Goal: Find specific page/section: Find specific page/section

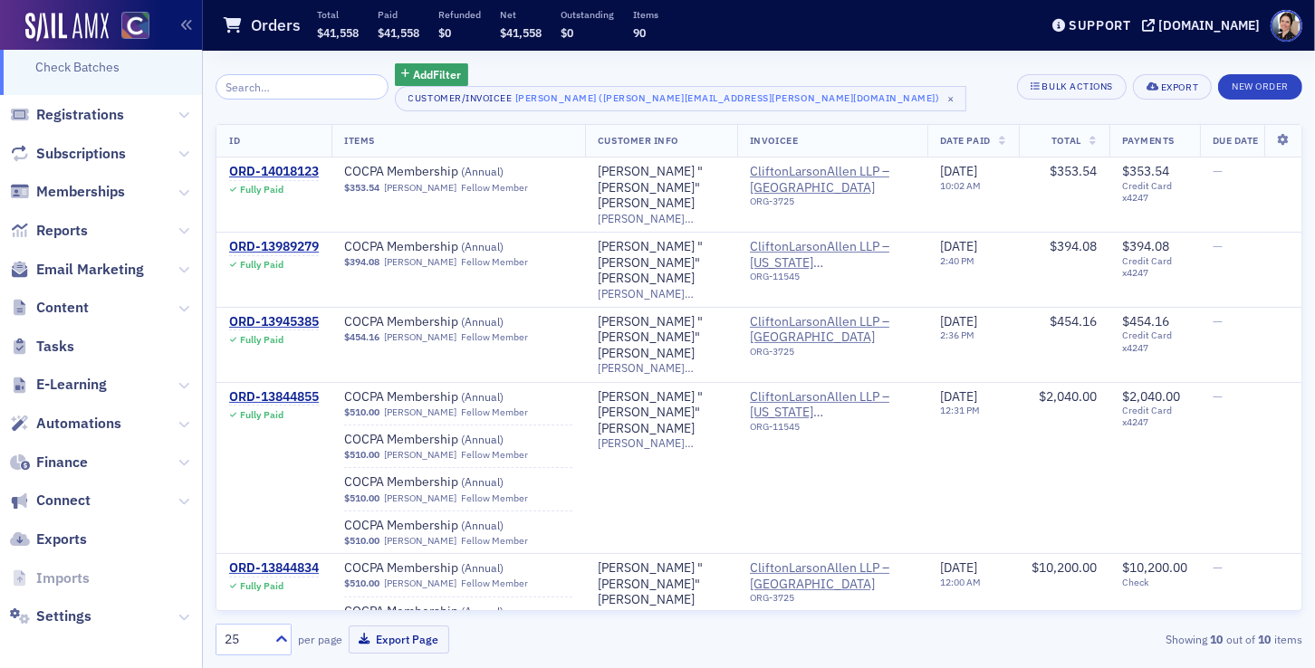
scroll to position [276, 0]
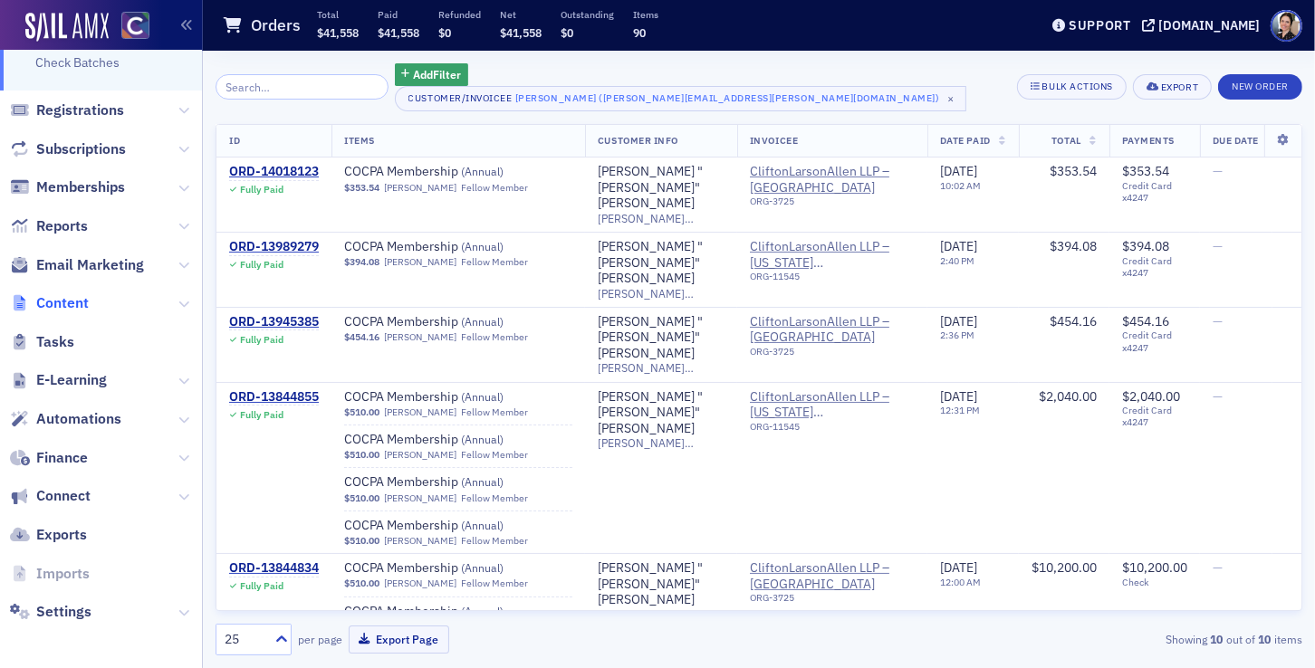
click at [68, 302] on span "Content" at bounding box center [62, 303] width 53 height 20
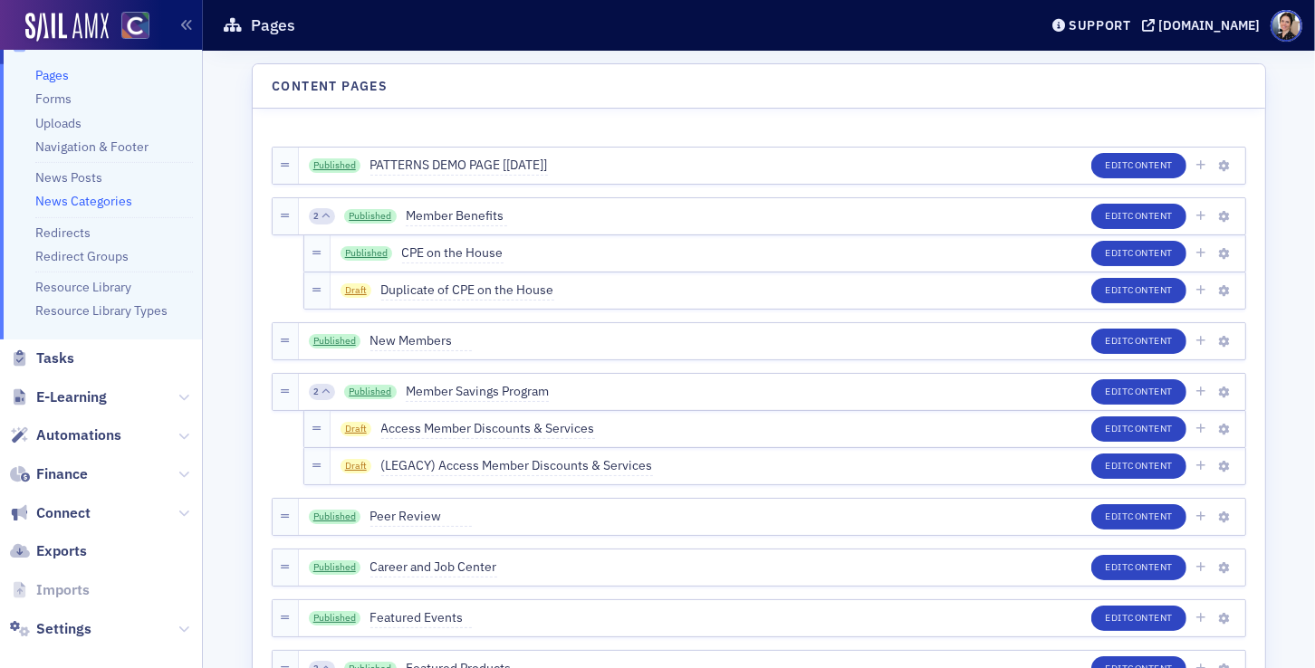
scroll to position [402, 0]
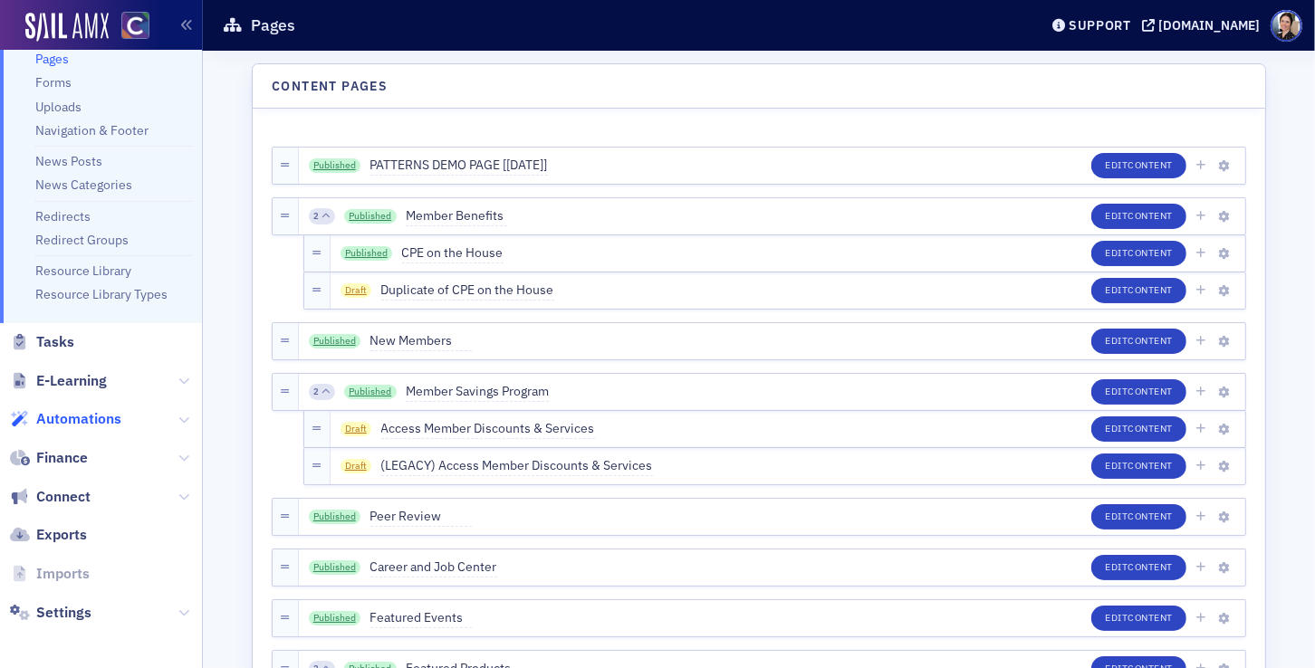
click at [65, 423] on span "Automations" at bounding box center [78, 419] width 85 height 20
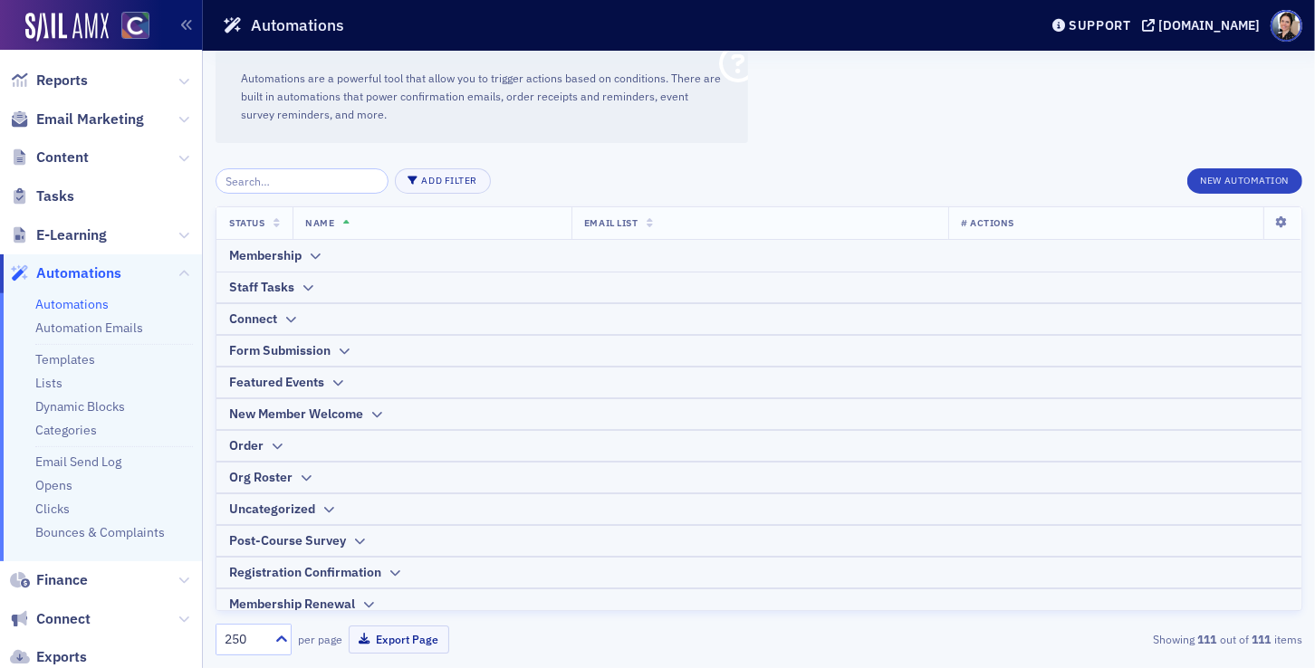
scroll to position [256, 0]
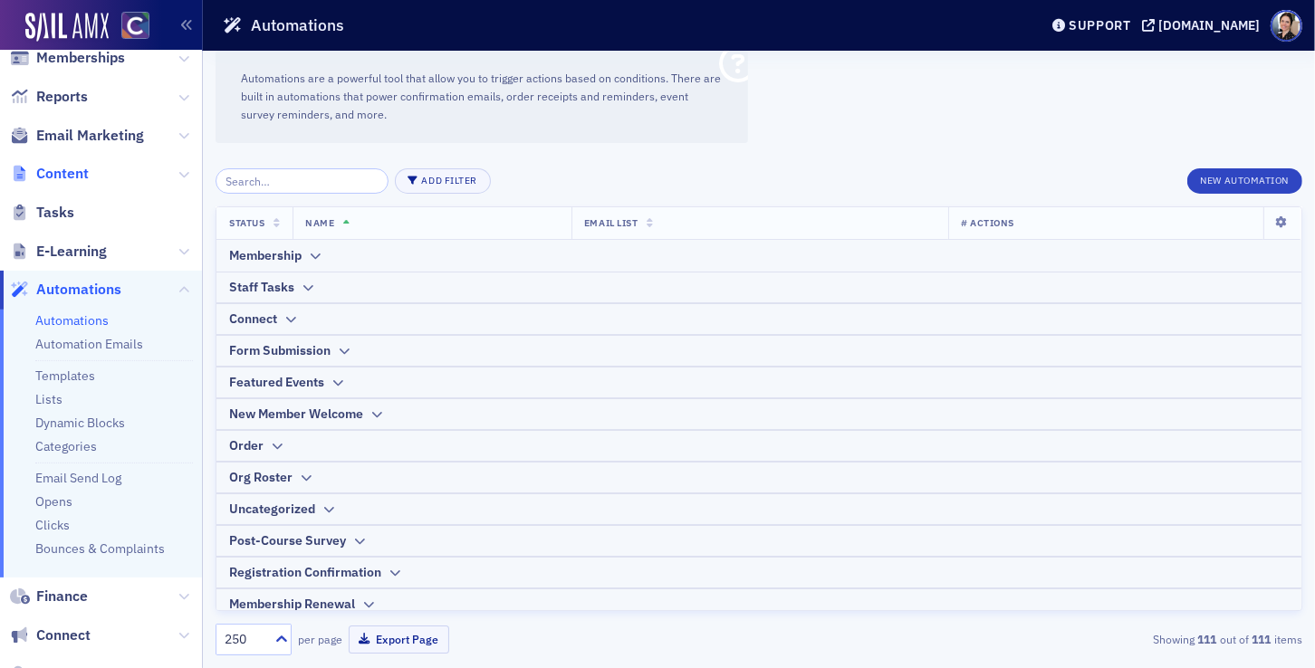
click at [70, 173] on span "Content" at bounding box center [62, 174] width 53 height 20
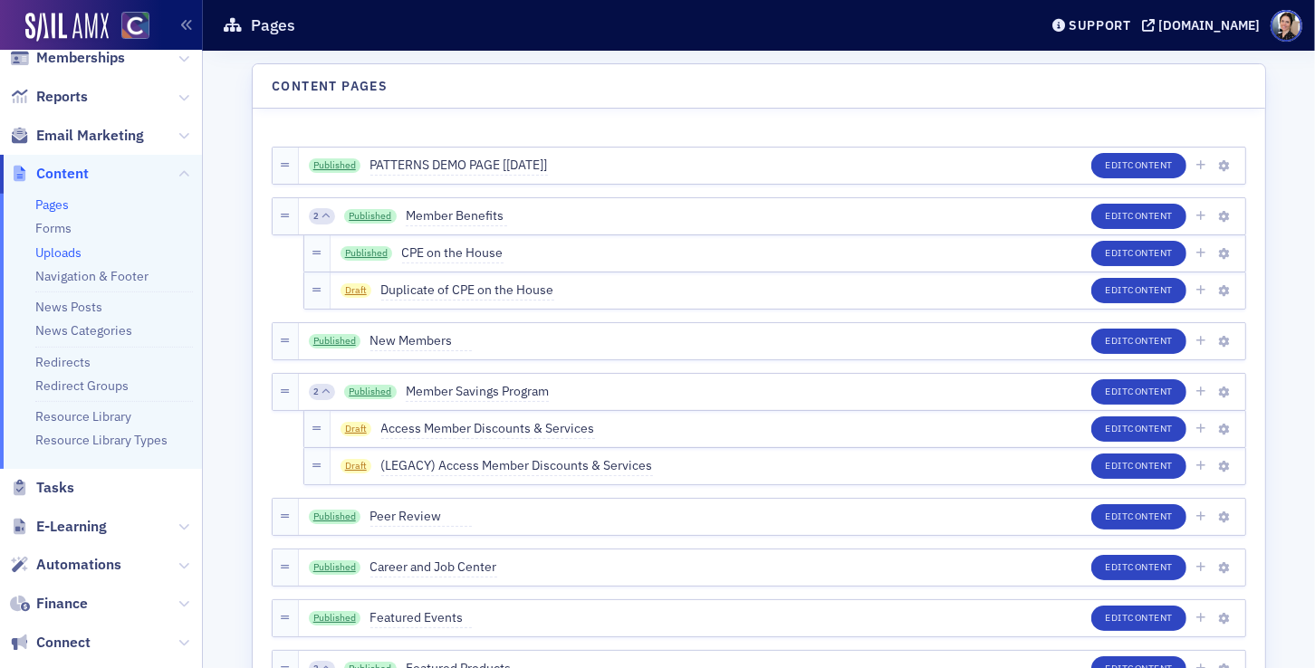
click at [66, 251] on link "Uploads" at bounding box center [58, 252] width 46 height 16
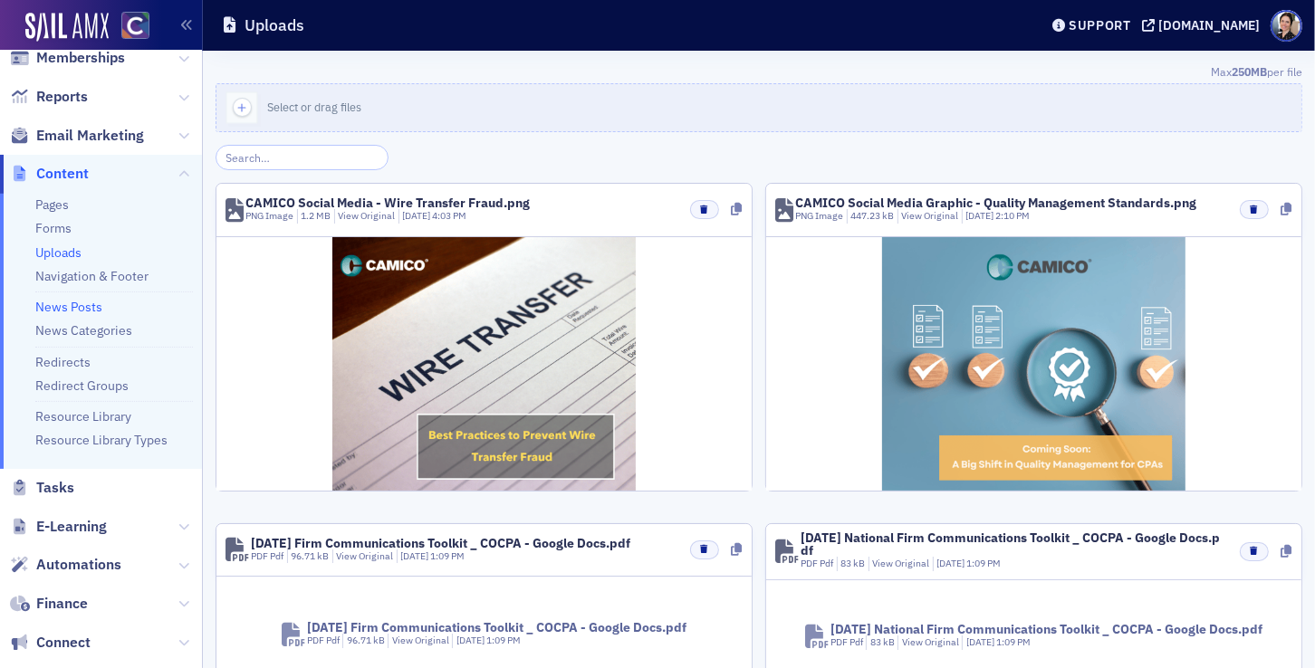
click at [70, 310] on link "News Posts" at bounding box center [68, 307] width 67 height 16
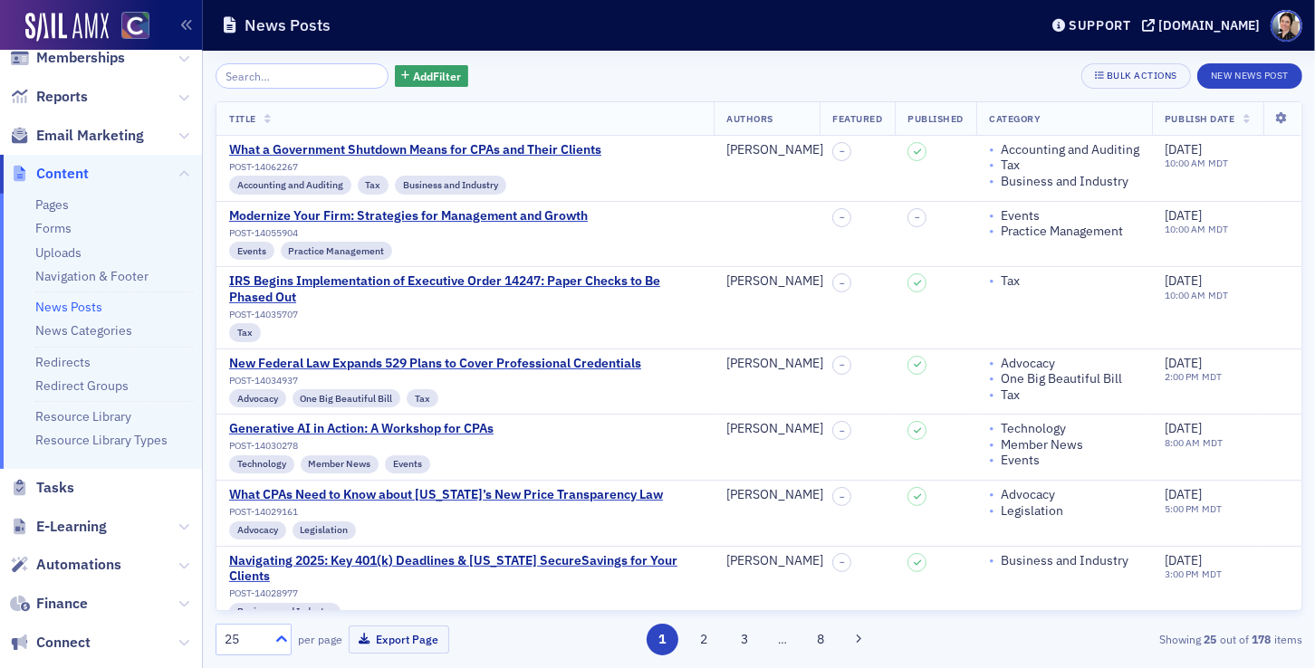
click at [278, 642] on icon at bounding box center [282, 639] width 18 height 18
click at [250, 567] on div "250" at bounding box center [253, 561] width 53 height 19
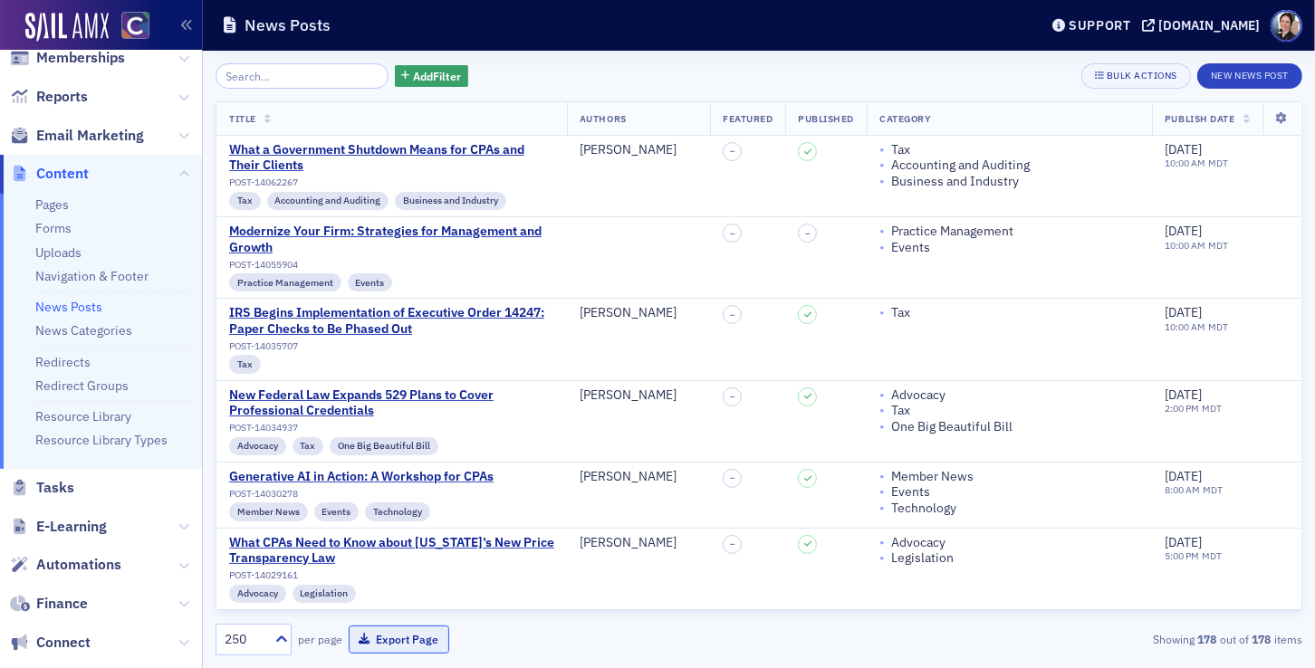
click at [392, 640] on button "Export Page" at bounding box center [399, 640] width 101 height 28
click at [1282, 117] on icon at bounding box center [1281, 118] width 37 height 11
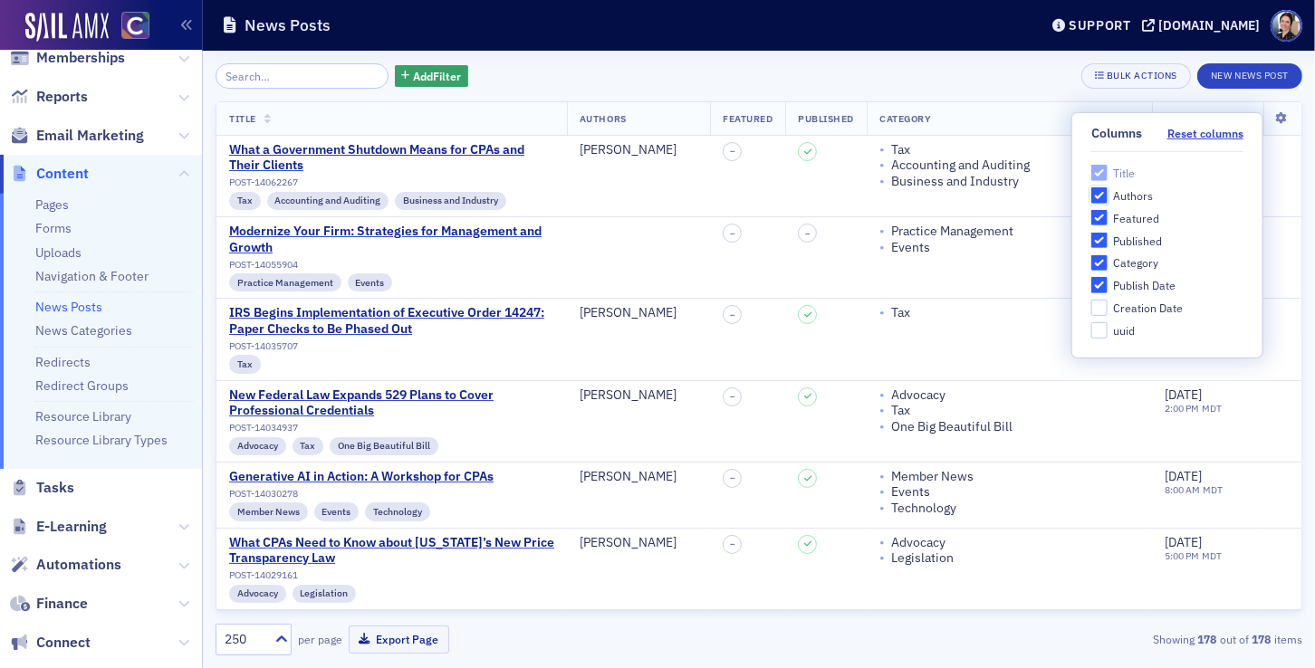
click at [1091, 192] on input "Authors" at bounding box center [1099, 195] width 16 height 16
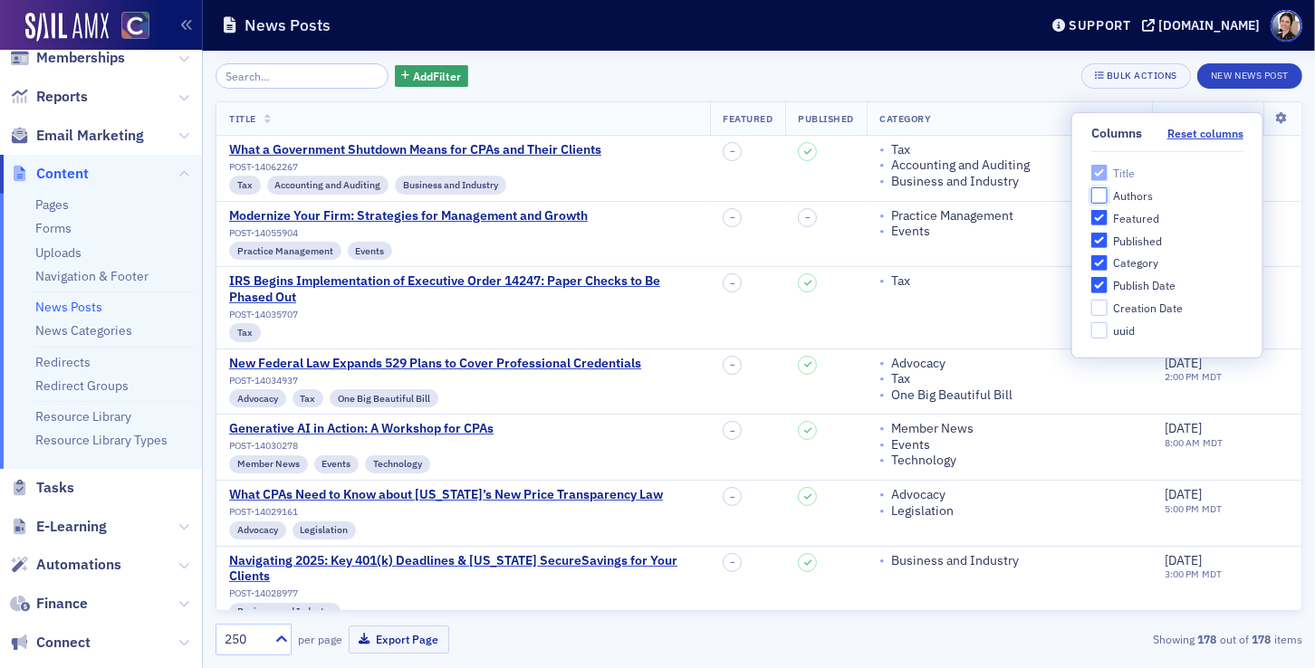
click at [1097, 196] on input "Authors" at bounding box center [1099, 195] width 16 height 16
checkbox input "true"
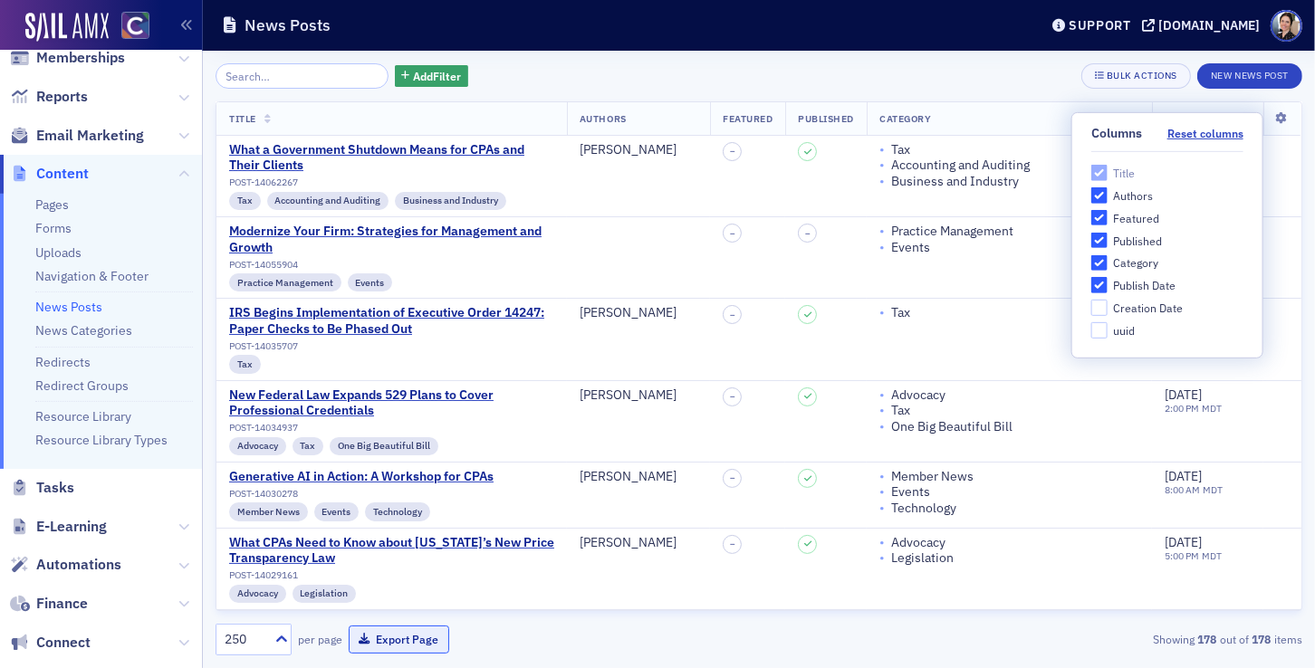
click at [403, 640] on button "Export Page" at bounding box center [399, 640] width 101 height 28
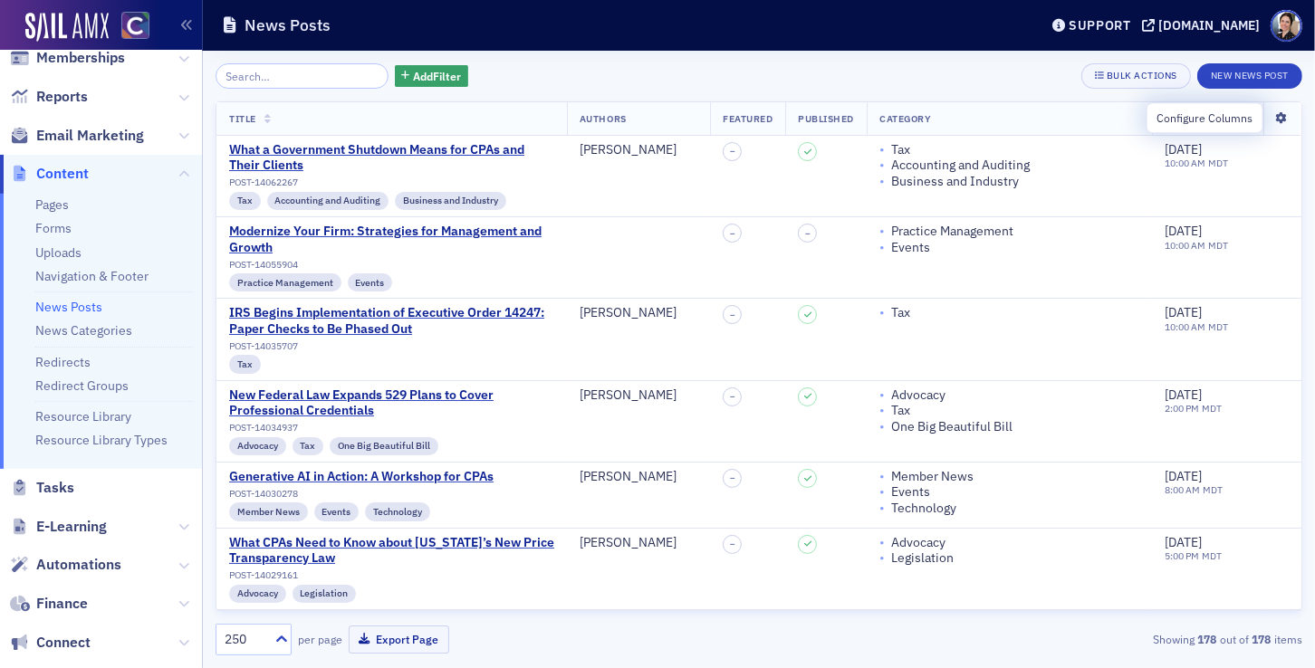
click at [1285, 119] on icon at bounding box center [1281, 118] width 37 height 11
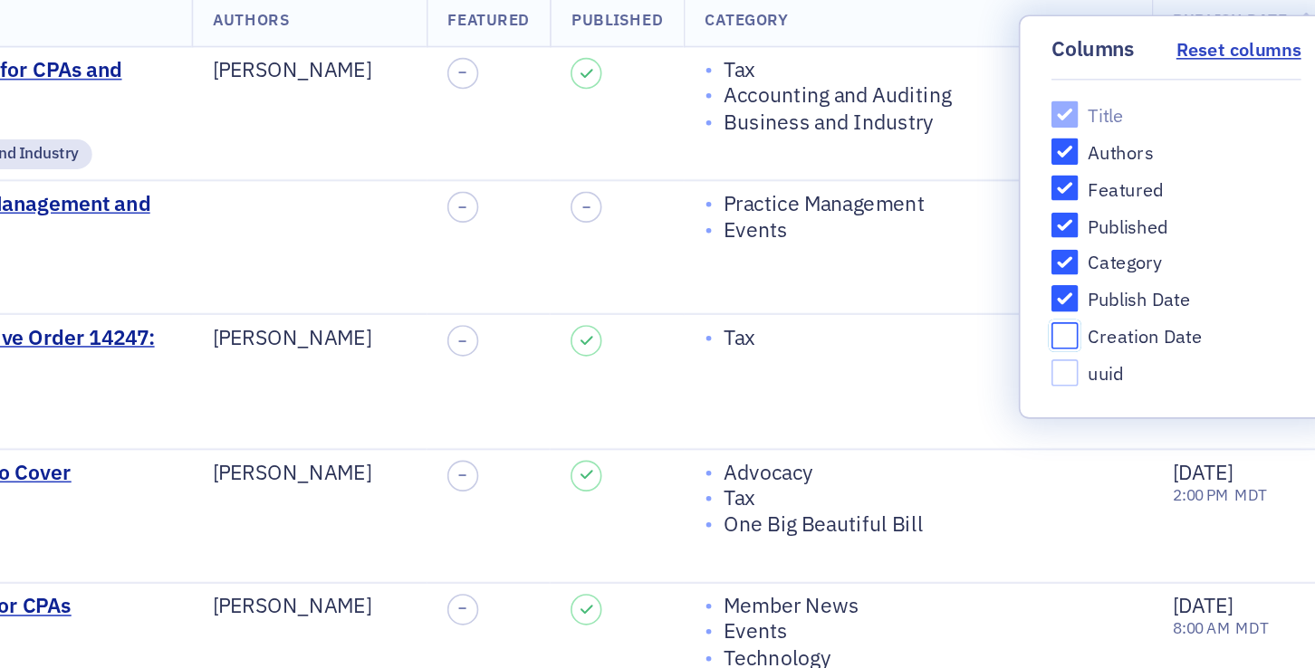
click at [1099, 311] on input "Creation Date" at bounding box center [1099, 312] width 16 height 16
checkbox input "true"
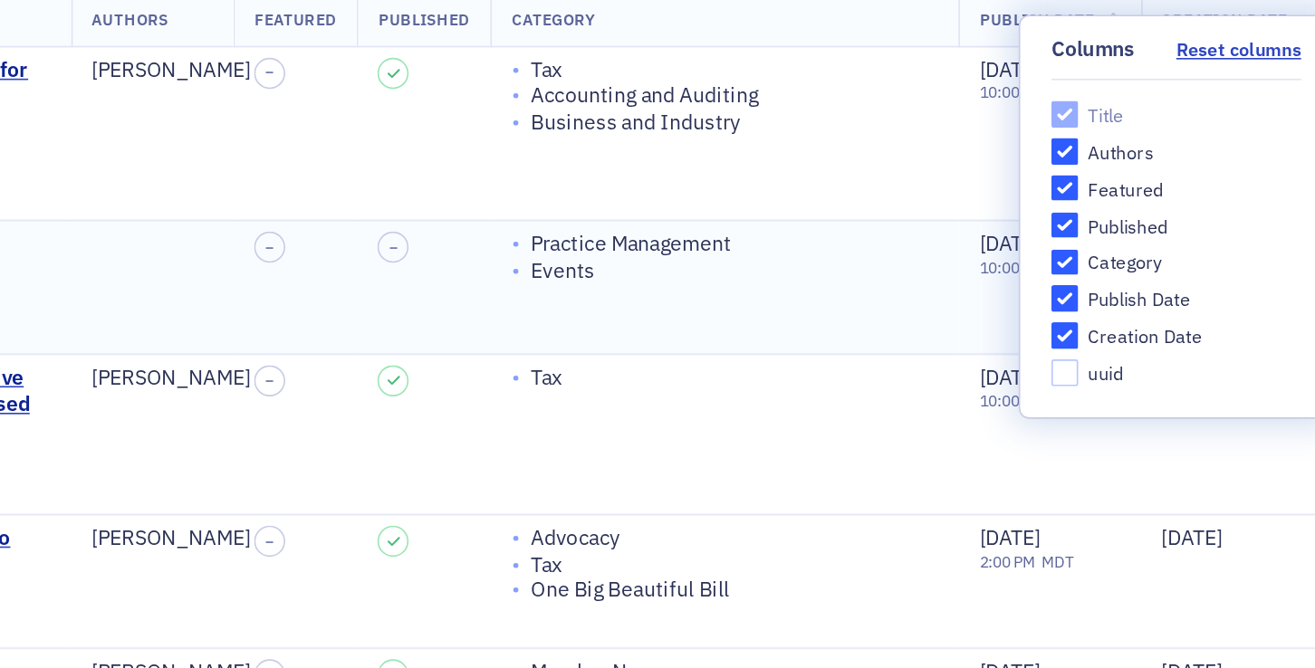
click at [1009, 249] on div "• Practice Management" at bounding box center [891, 256] width 260 height 16
